Goal: Task Accomplishment & Management: Use online tool/utility

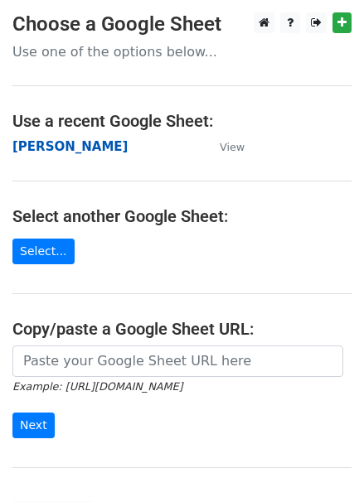
click at [23, 148] on strong "[PERSON_NAME]" at bounding box center [69, 146] width 115 height 15
click at [23, 147] on strong "[PERSON_NAME]" at bounding box center [69, 146] width 115 height 15
click at [33, 143] on strong "[PERSON_NAME]" at bounding box center [69, 146] width 115 height 15
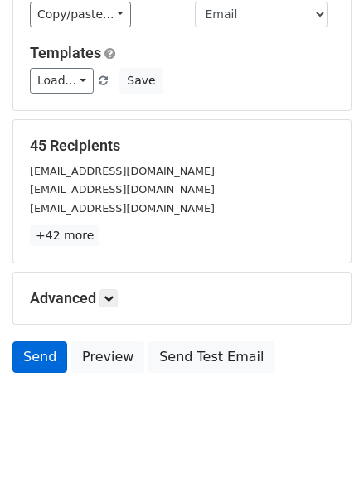
scroll to position [138, 0]
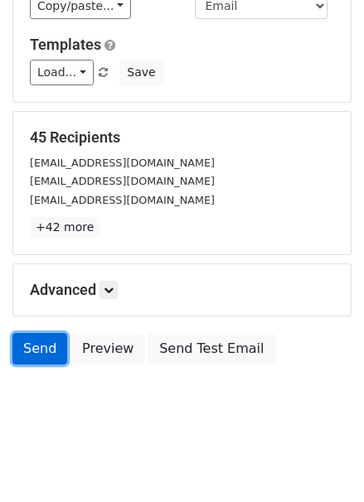
click at [31, 349] on link "Send" at bounding box center [39, 348] width 55 height 31
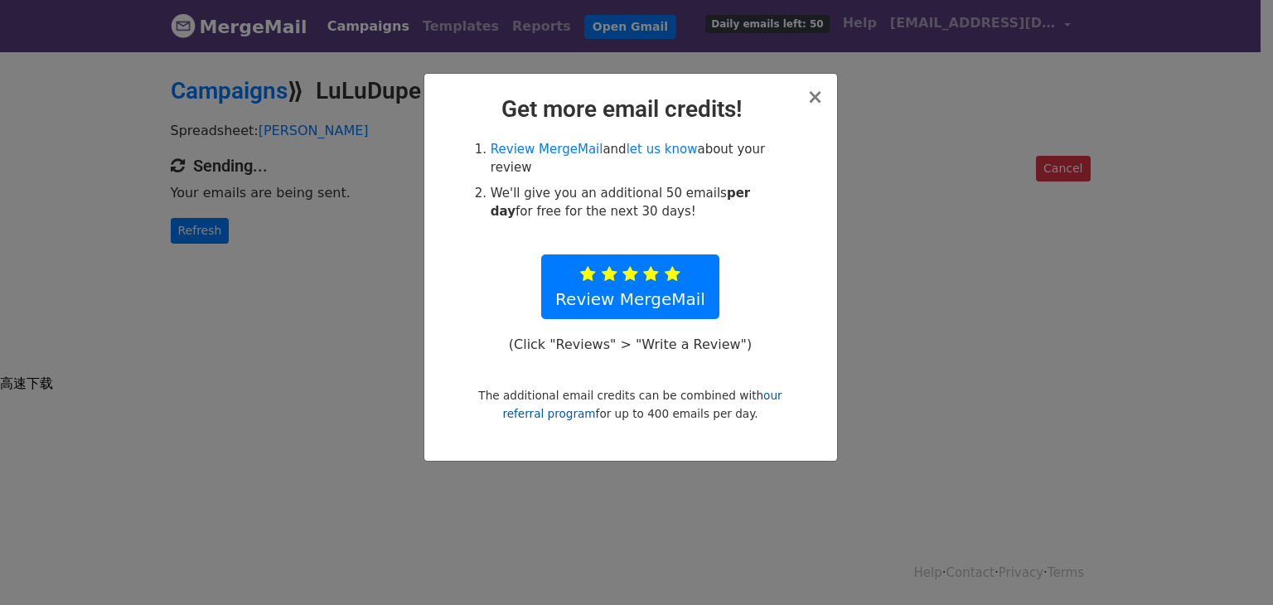
click at [556, 415] on link "our referral program" at bounding box center [641, 404] width 279 height 31
